Goal: Task Accomplishment & Management: Use online tool/utility

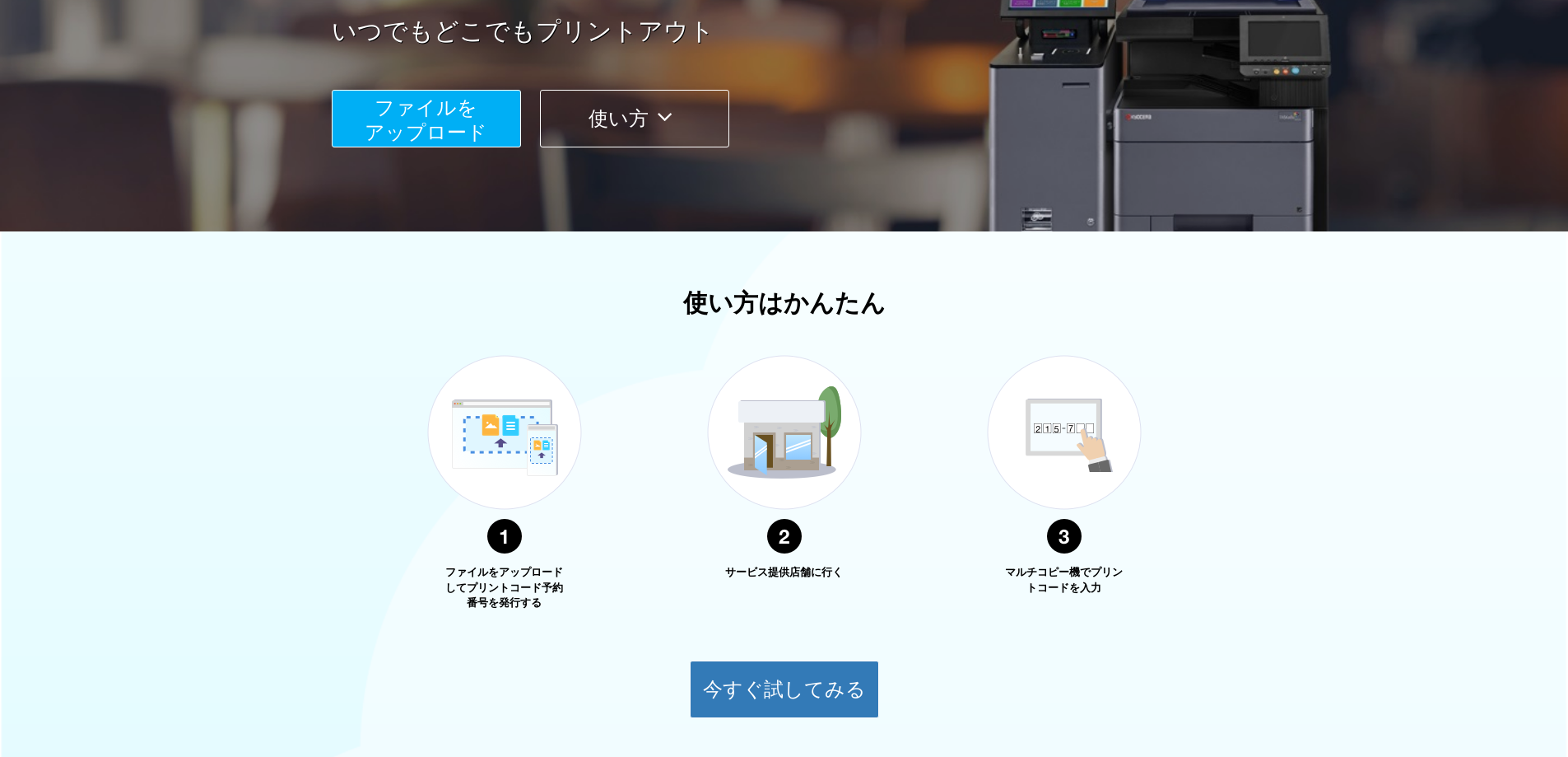
scroll to position [166, 0]
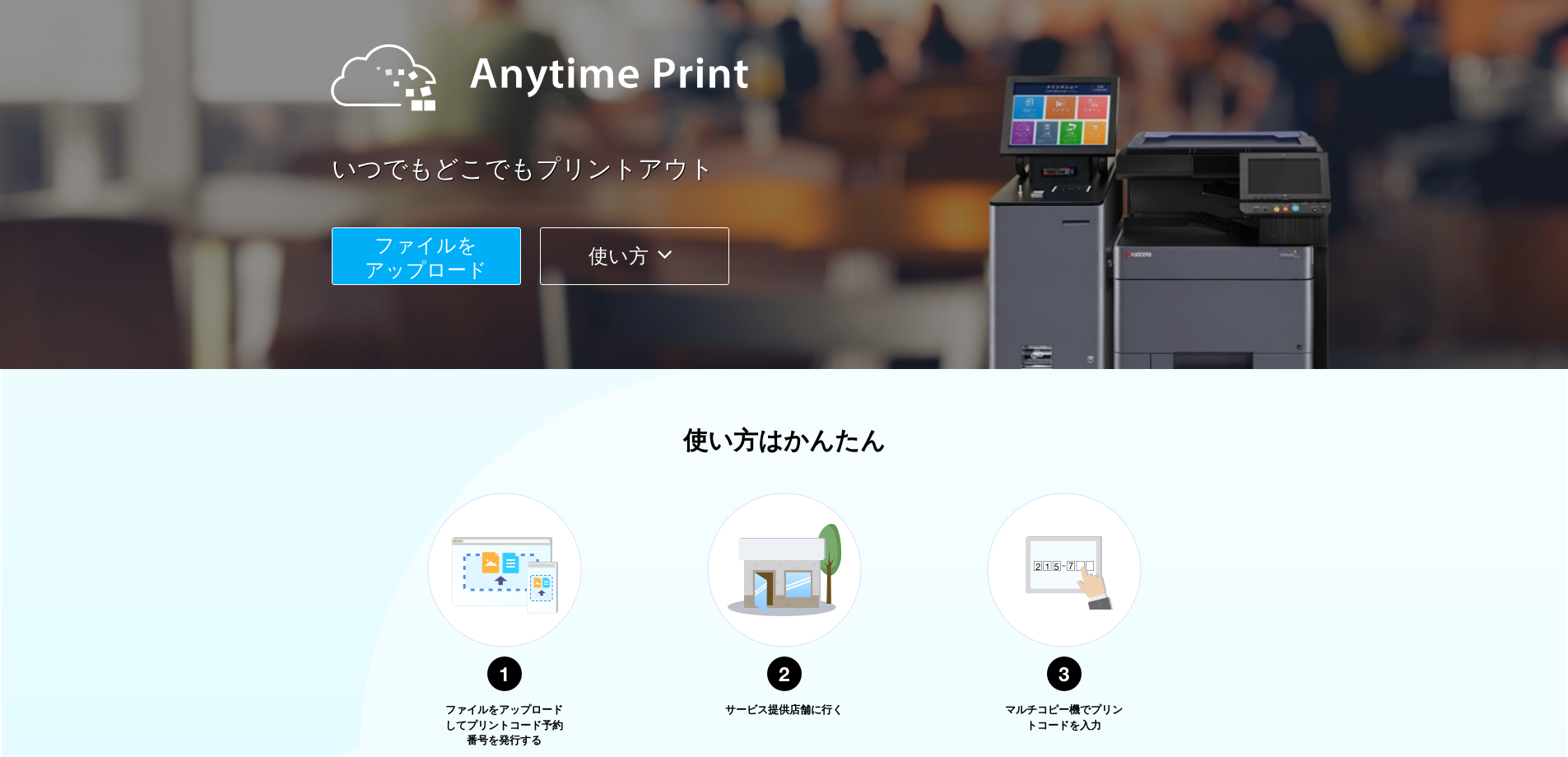
click at [674, 251] on icon at bounding box center [664, 254] width 32 height 24
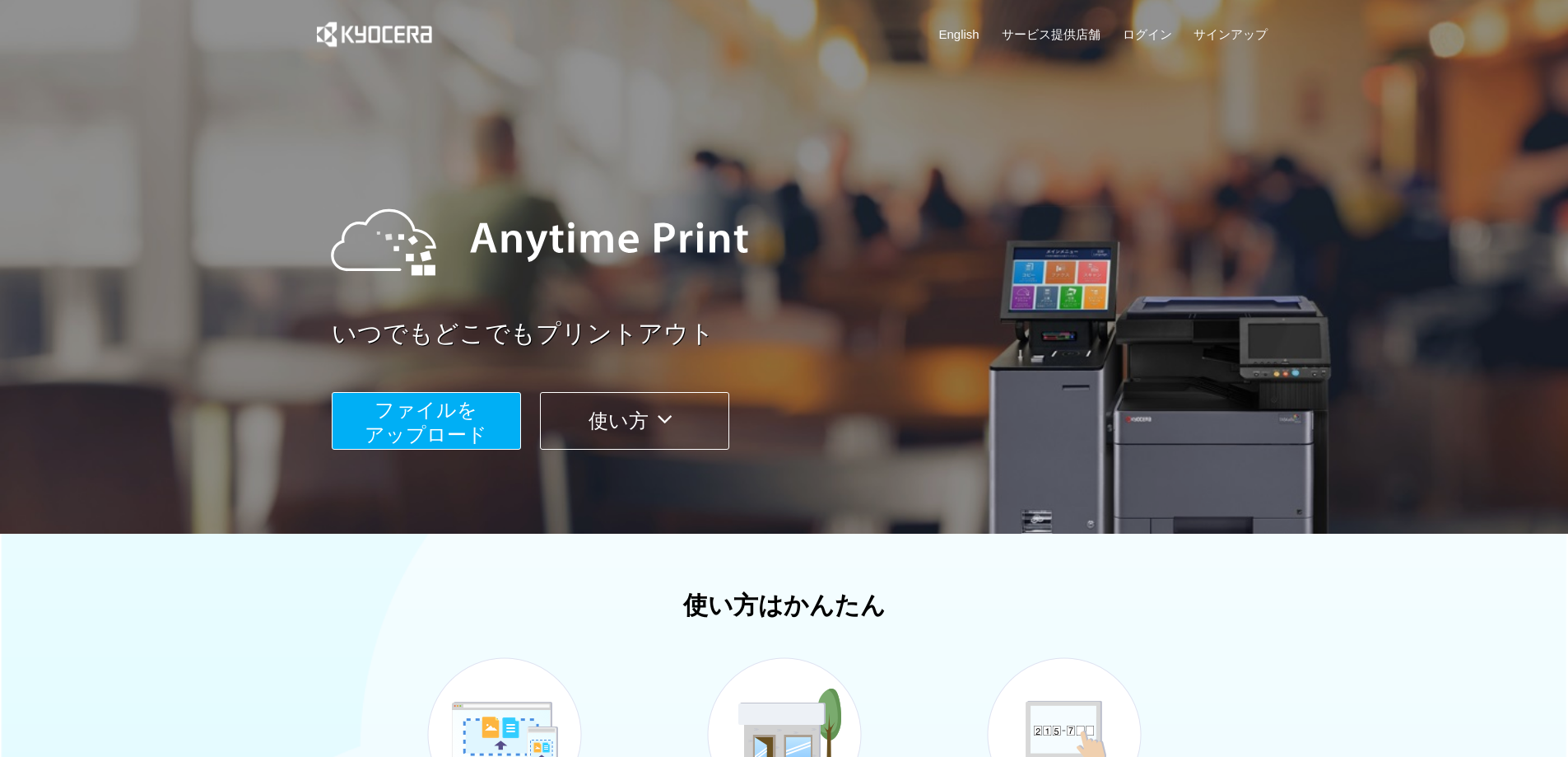
scroll to position [0, 0]
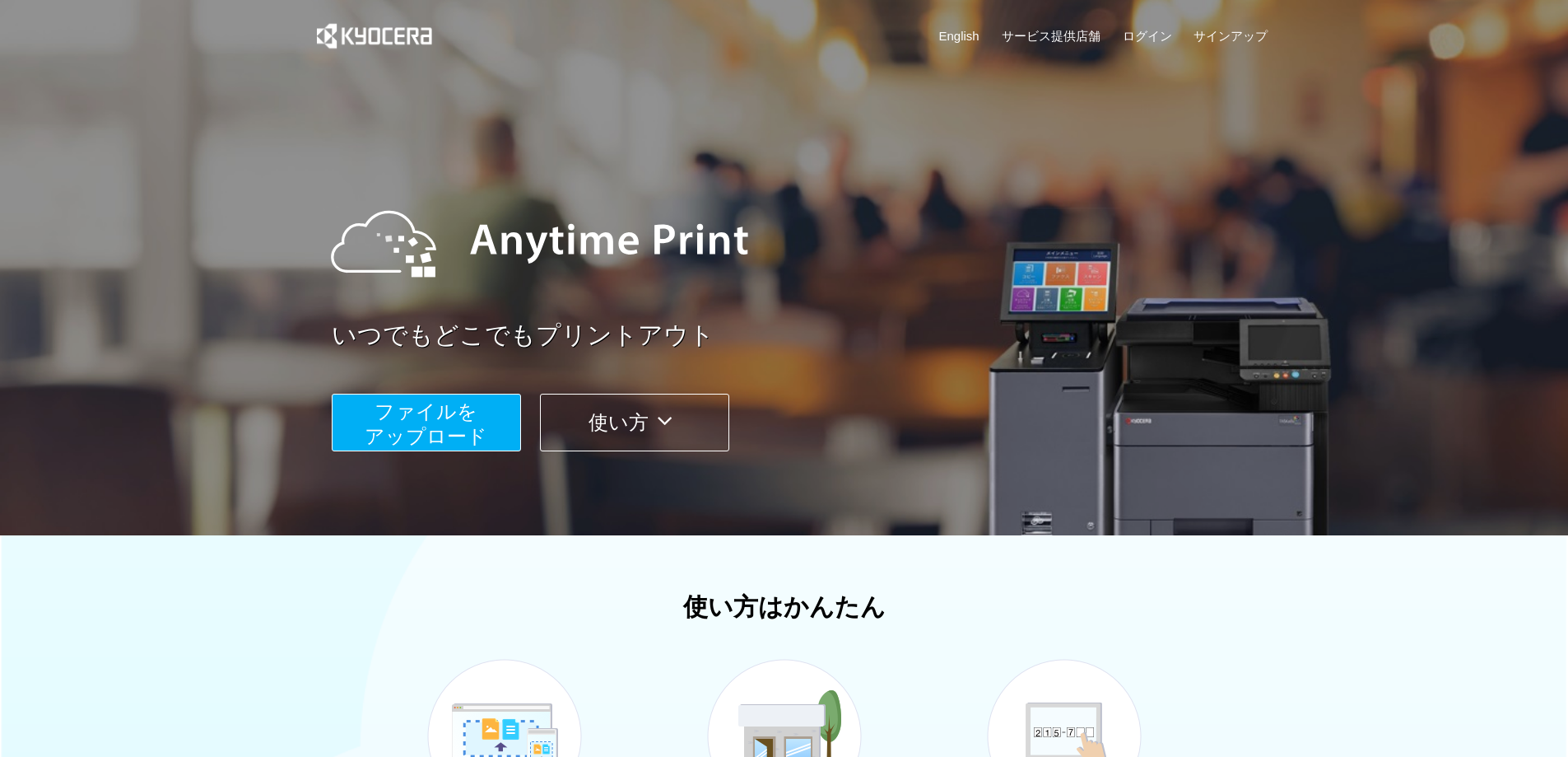
click at [426, 419] on span "ファイルを ​​アップロード" at bounding box center [426, 423] width 123 height 47
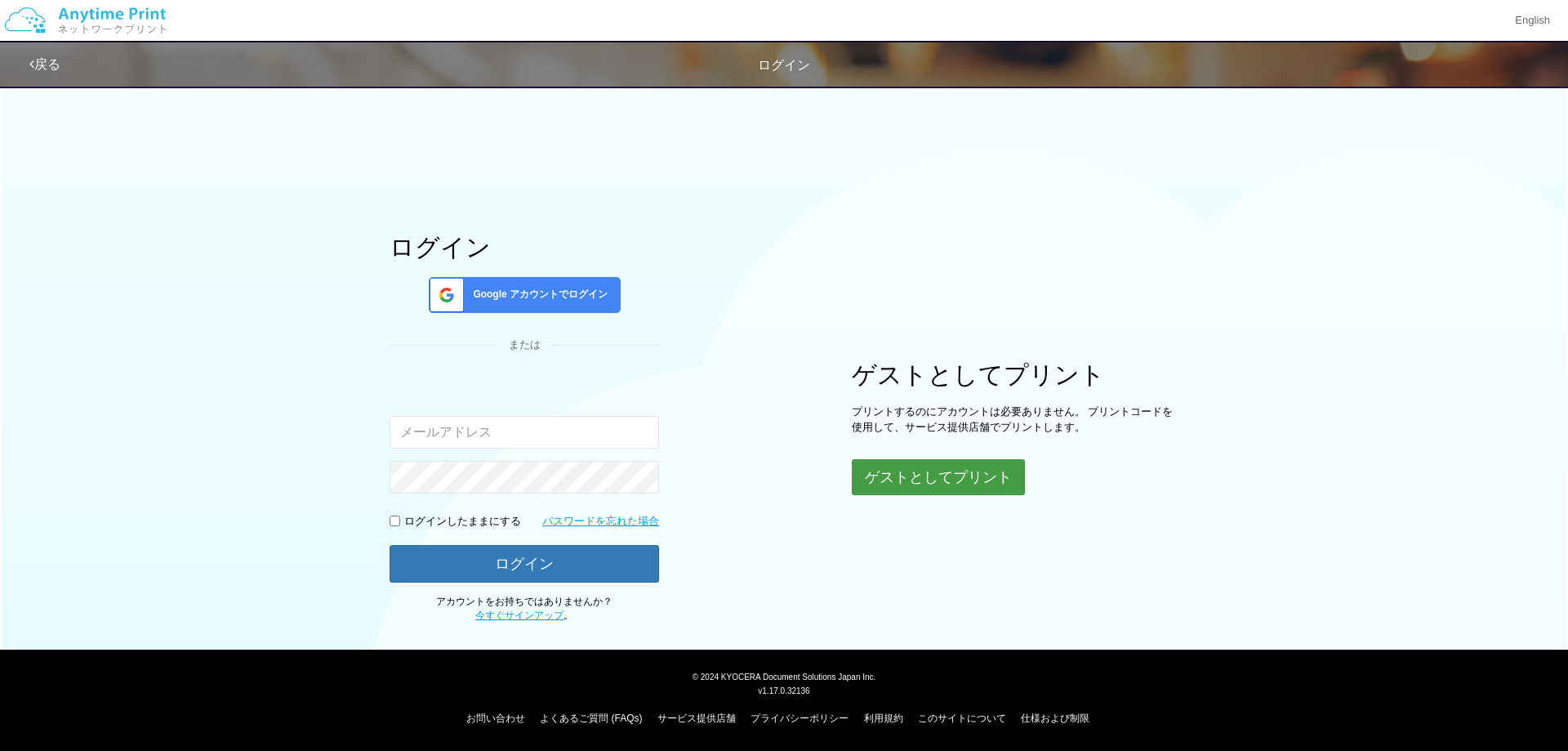
click at [989, 472] on button "ゲストとしてプリント" at bounding box center [938, 476] width 173 height 36
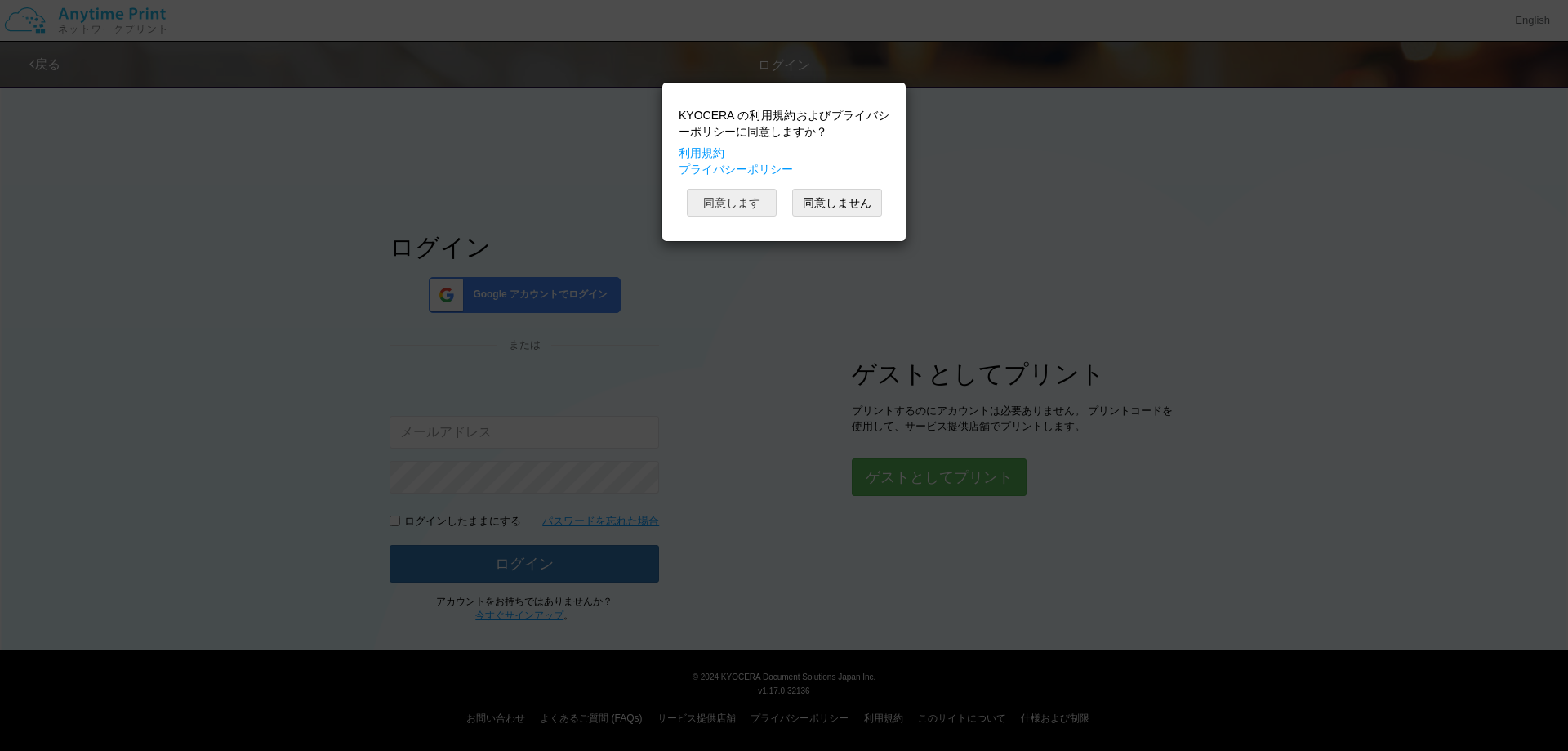
click at [735, 201] on button "同意します" at bounding box center [732, 202] width 90 height 28
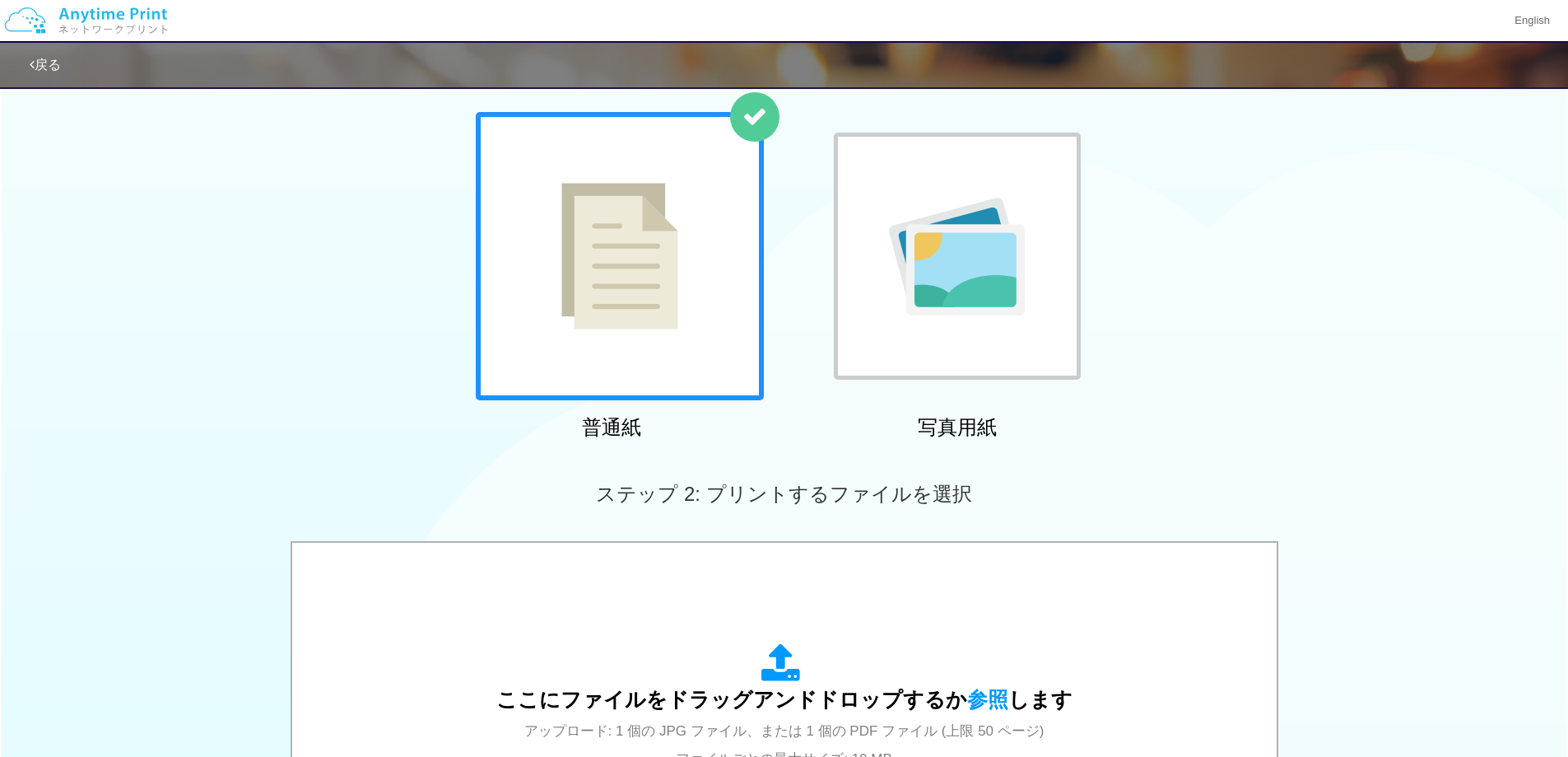
scroll to position [82, 0]
click at [651, 261] on img at bounding box center [620, 258] width 117 height 146
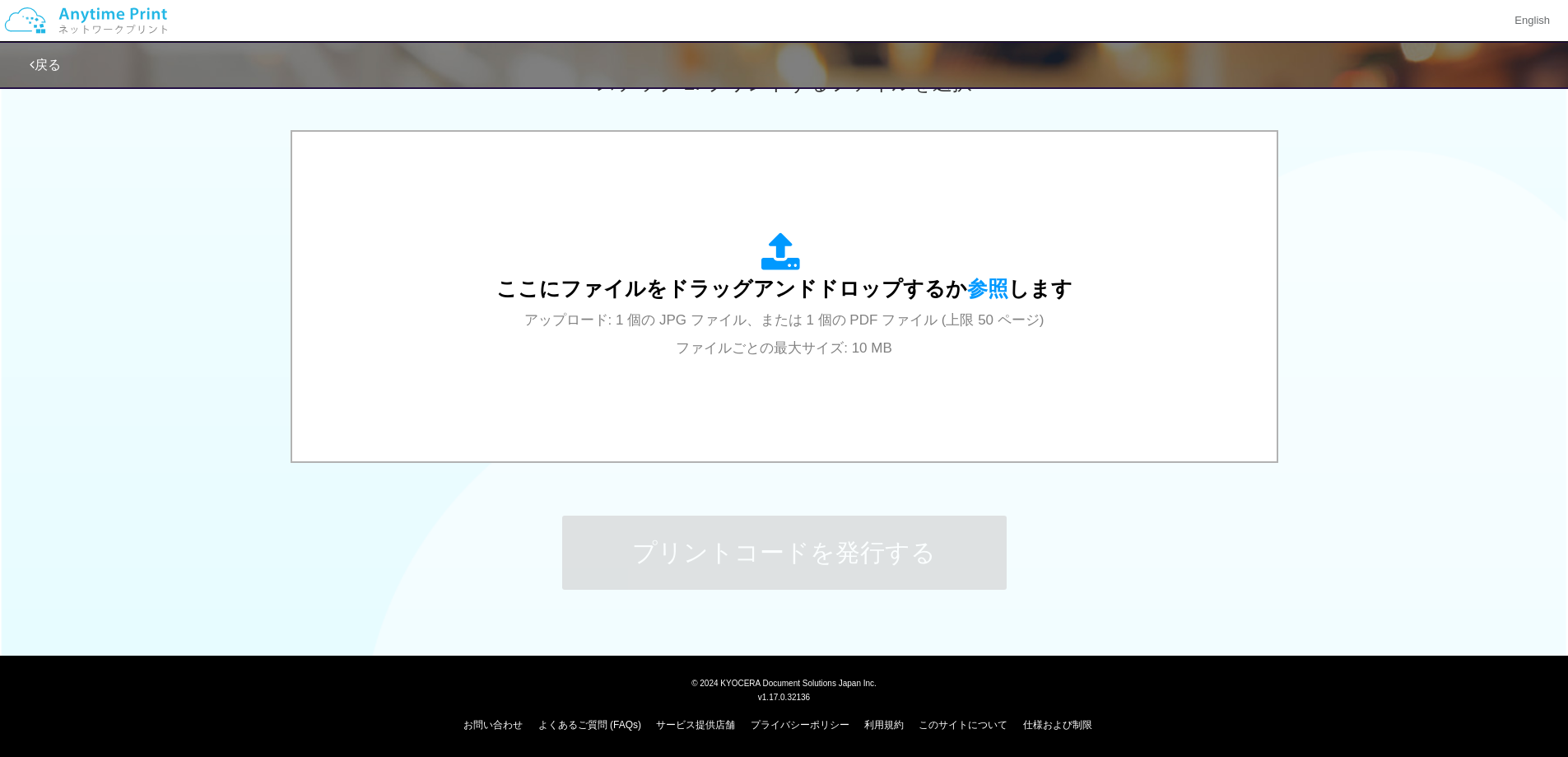
scroll to position [496, 0]
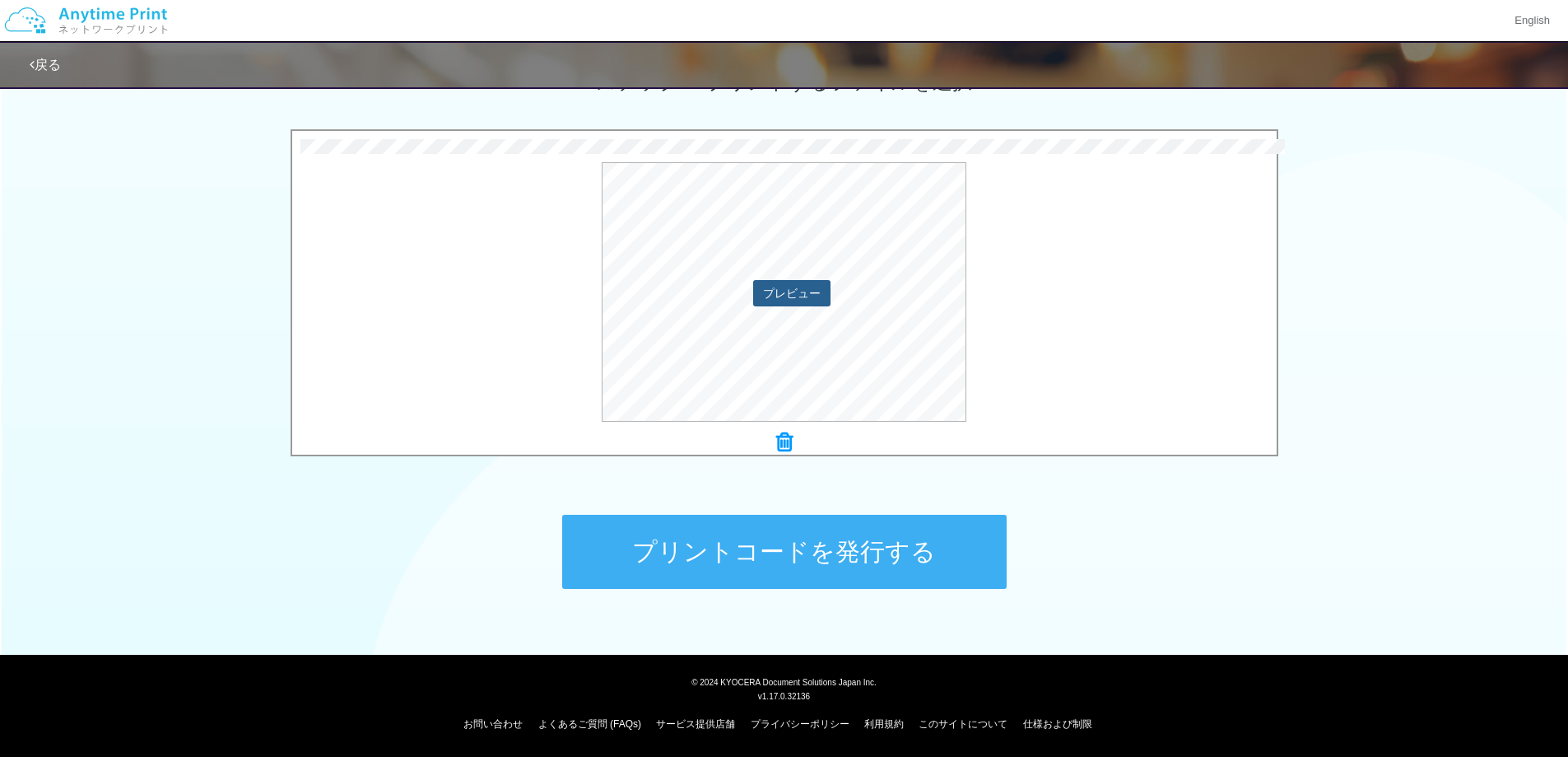
click at [787, 293] on button "プレビュー" at bounding box center [791, 293] width 77 height 26
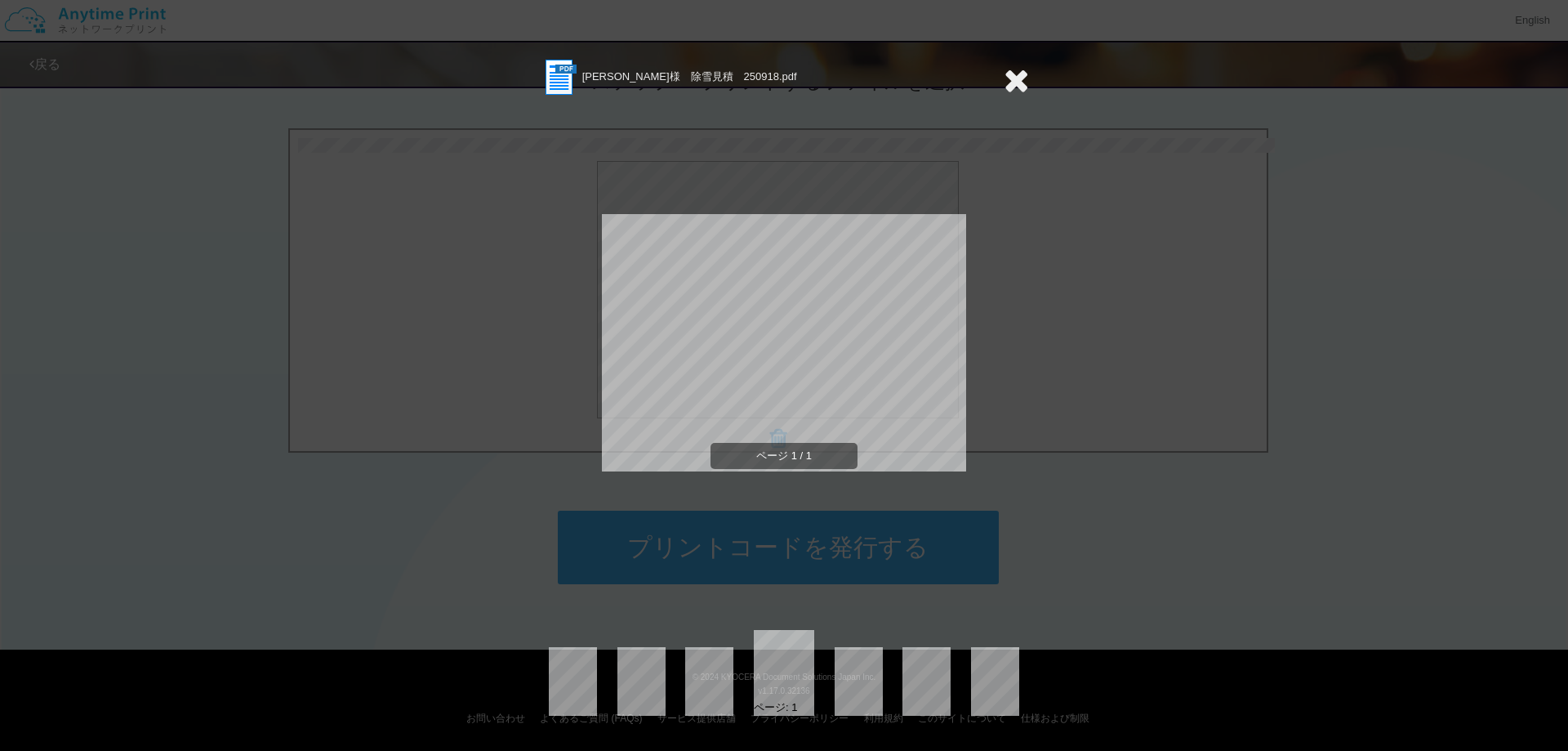
click at [1213, 345] on div "[PERSON_NAME]様　除雪見積　250918.pdf ページ 1 / 1 ページ: 1" at bounding box center [784, 376] width 1568 height 751
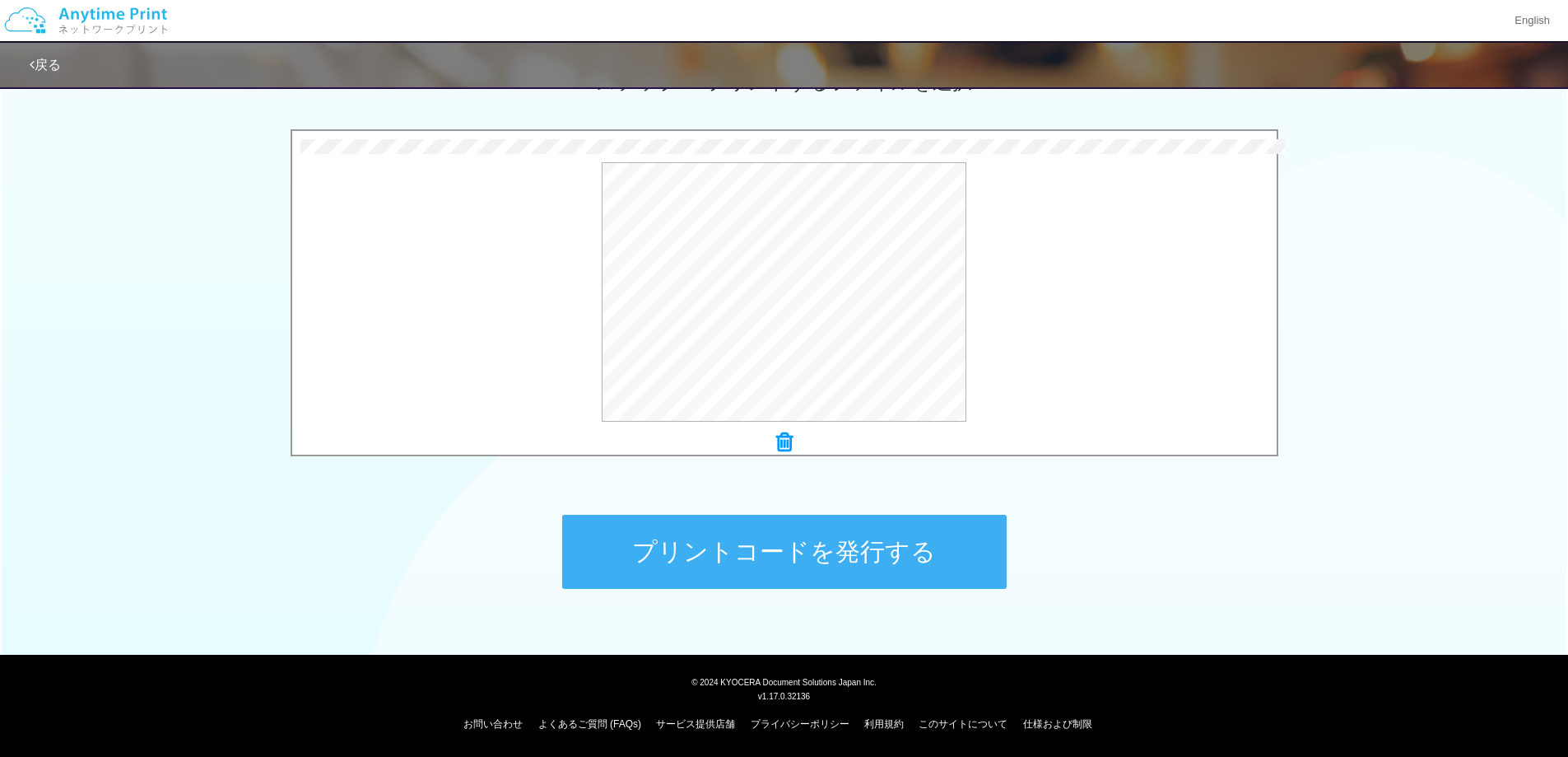
click at [842, 562] on button "プリントコードを発行する" at bounding box center [784, 551] width 445 height 74
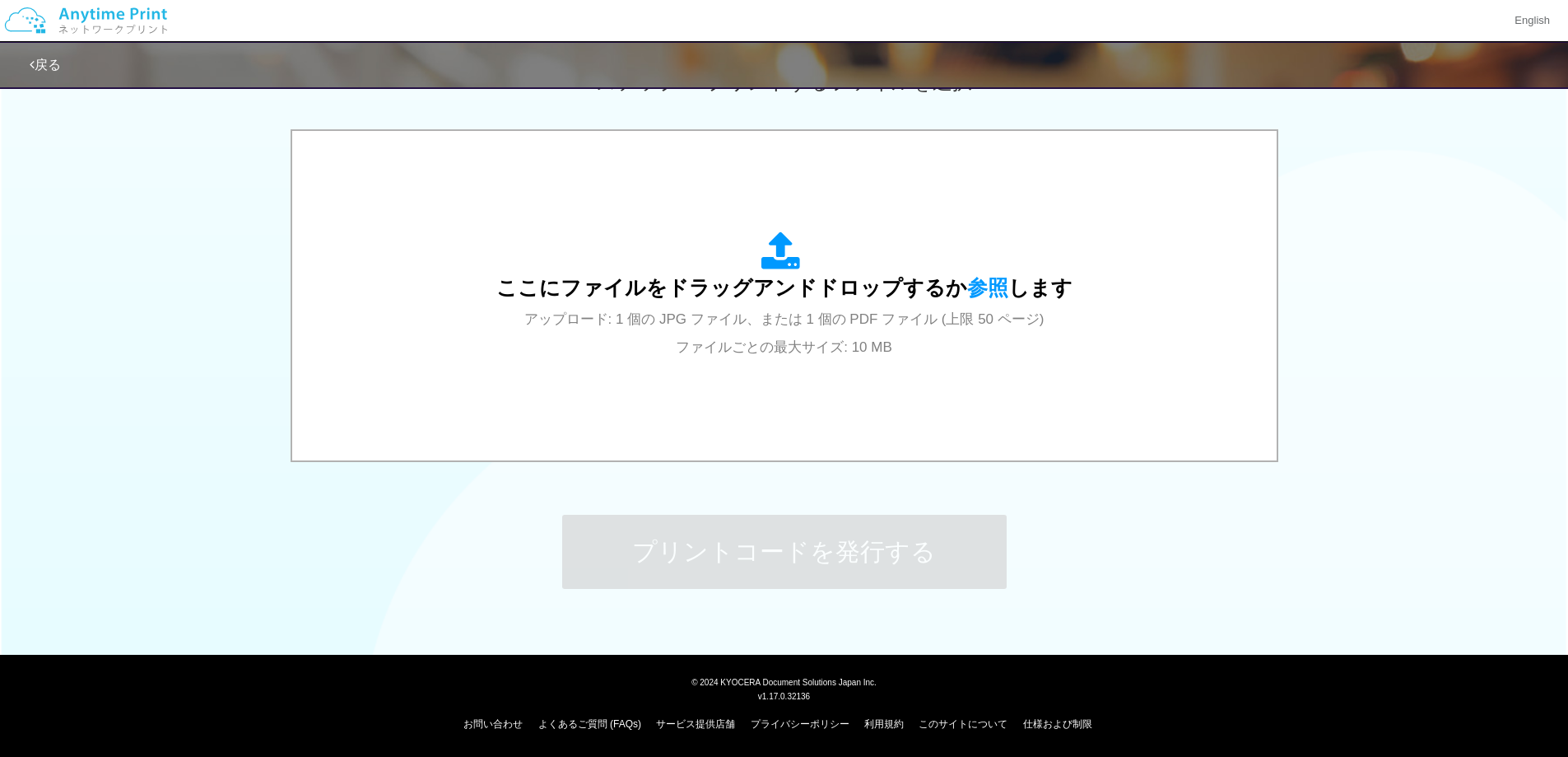
scroll to position [0, 0]
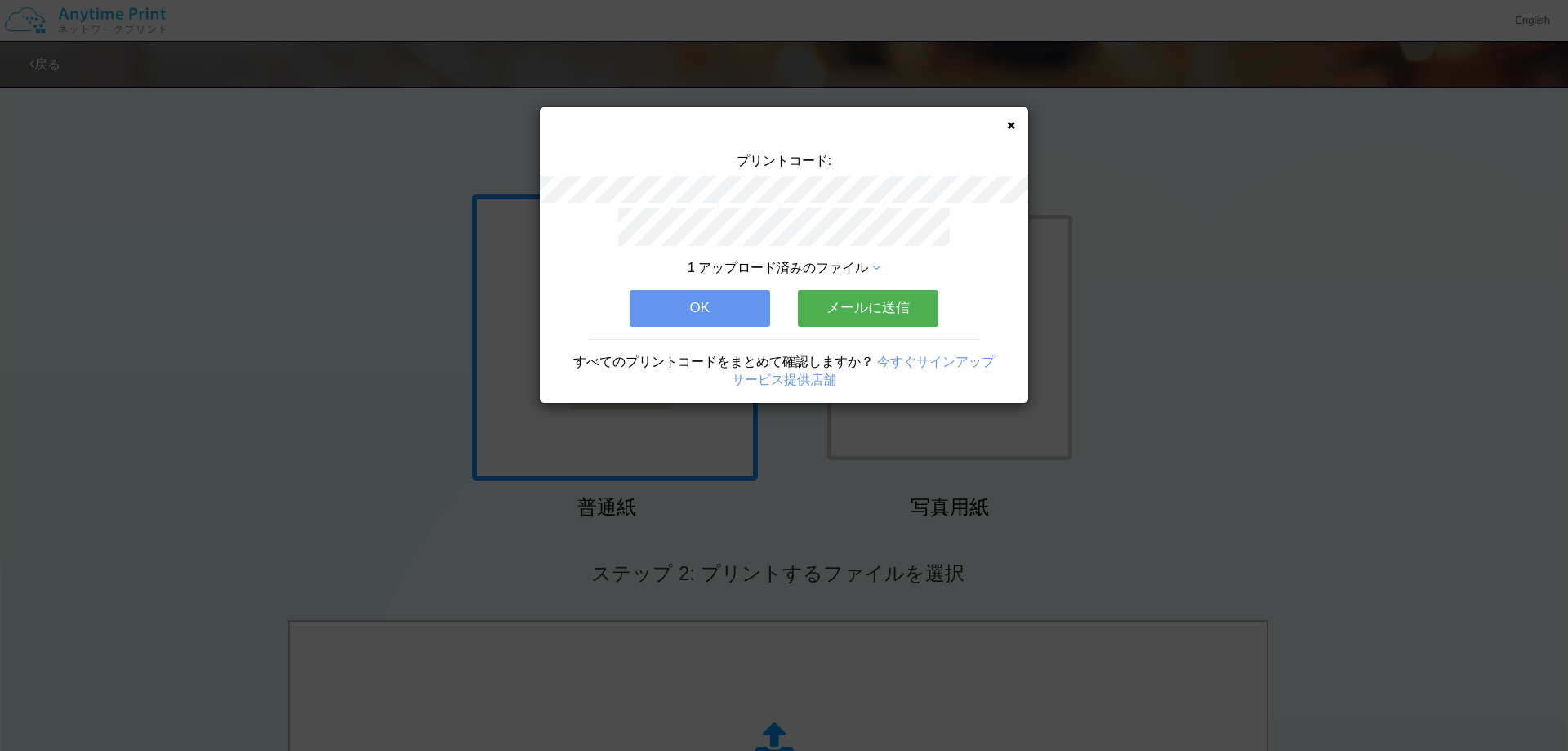
click at [1010, 126] on icon at bounding box center [1011, 125] width 8 height 11
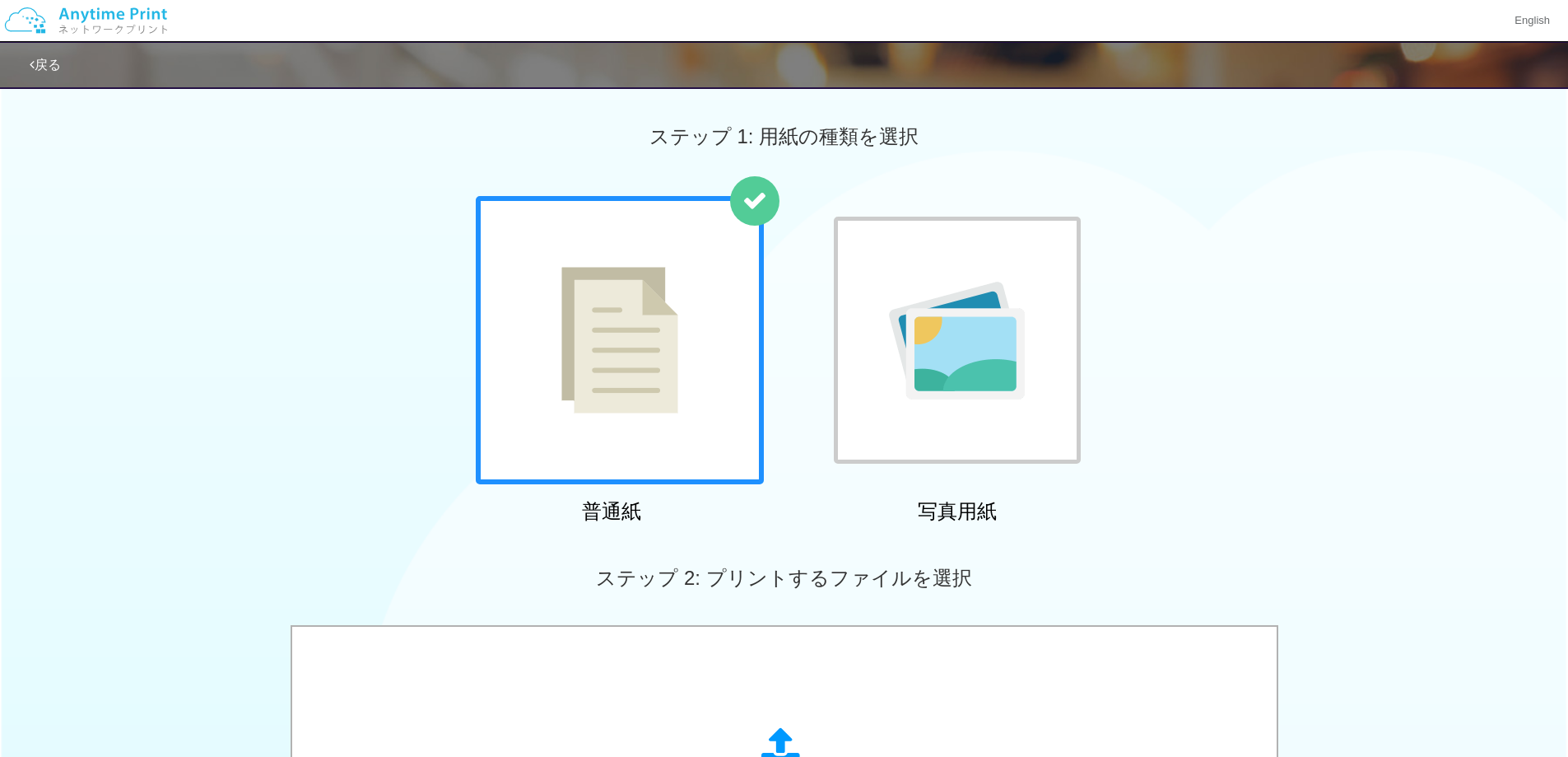
click at [760, 197] on icon at bounding box center [754, 200] width 24 height 24
